Goal: Task Accomplishment & Management: Manage account settings

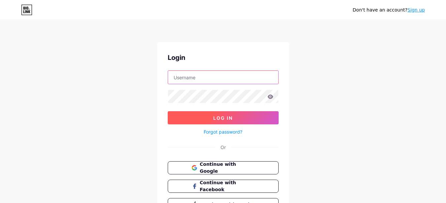
type input "[EMAIL_ADDRESS][DOMAIN_NAME]"
click at [233, 121] on button "Log In" at bounding box center [223, 117] width 111 height 13
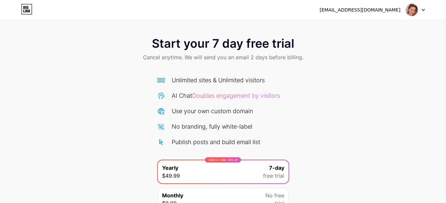
click at [417, 9] on img at bounding box center [411, 10] width 13 height 13
click at [426, 10] on div "pocega1266@bdnets.com Logout" at bounding box center [223, 10] width 446 height 12
click at [418, 12] on div at bounding box center [414, 10] width 19 height 12
click at [378, 32] on li "Logout" at bounding box center [383, 27] width 82 height 18
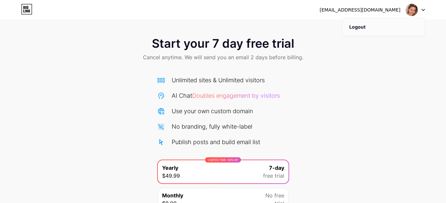
click at [378, 32] on li "Logout" at bounding box center [383, 27] width 82 height 18
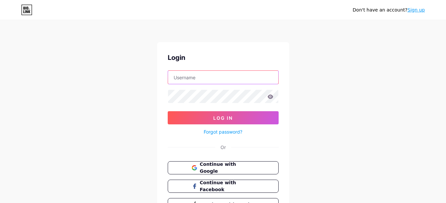
type input "pocega1266@bdnets.com"
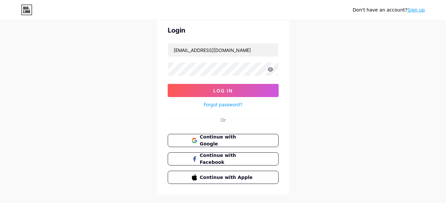
scroll to position [40, 0]
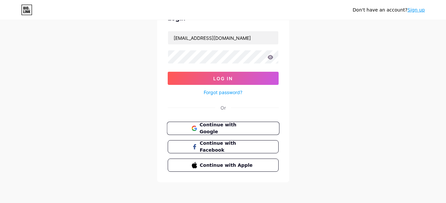
click at [235, 126] on span "Continue with Google" at bounding box center [226, 129] width 55 height 14
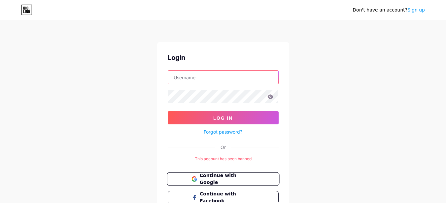
type input "[EMAIL_ADDRESS][DOMAIN_NAME]"
click at [244, 179] on span "Continue with Google" at bounding box center [226, 179] width 55 height 14
type input "[EMAIL_ADDRESS][DOMAIN_NAME]"
click at [219, 80] on input "[EMAIL_ADDRESS][DOMAIN_NAME]" at bounding box center [223, 77] width 110 height 13
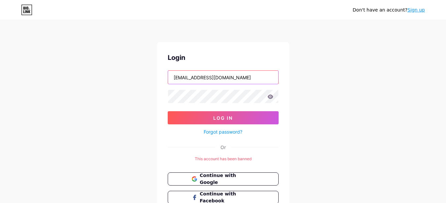
click at [205, 79] on input "[EMAIL_ADDRESS][DOMAIN_NAME]" at bounding box center [223, 77] width 110 height 13
click at [207, 78] on input "[EMAIL_ADDRESS][DOMAIN_NAME]" at bounding box center [223, 77] width 110 height 13
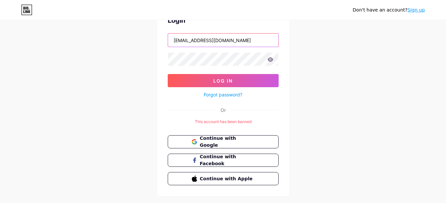
scroll to position [51, 0]
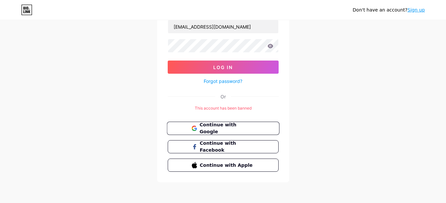
click at [217, 129] on span "Continue with Google" at bounding box center [226, 129] width 55 height 14
